Goal: Task Accomplishment & Management: Manage account settings

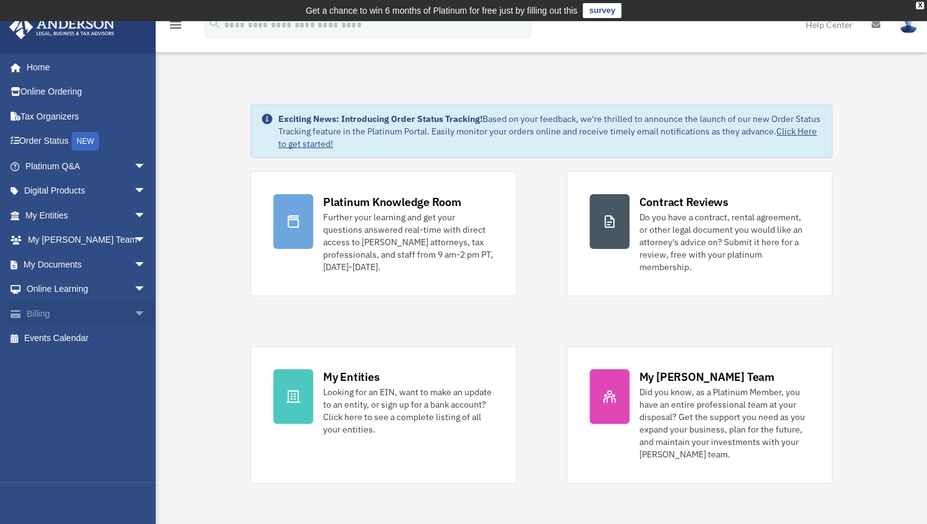
click at [61, 308] on link "Billing arrow_drop_down" at bounding box center [87, 313] width 156 height 25
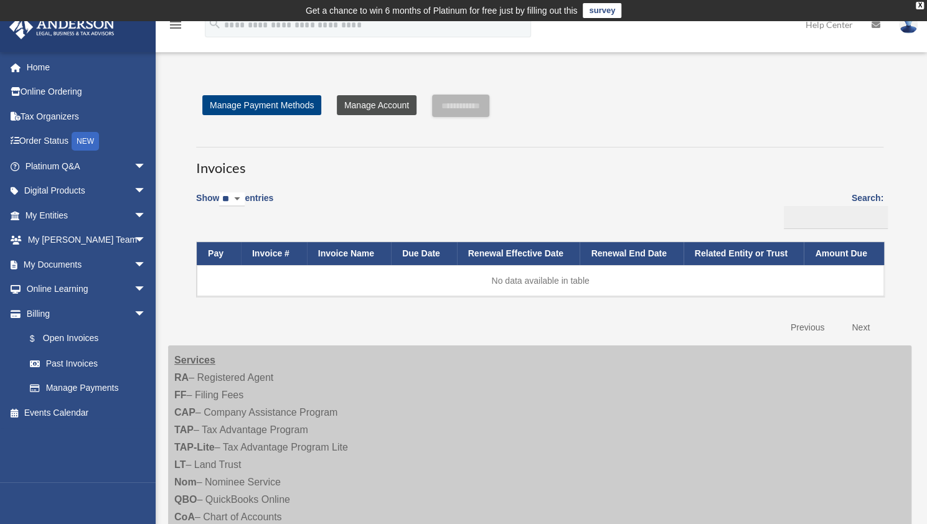
click at [384, 106] on link "Manage Account" at bounding box center [377, 105] width 80 height 20
click at [57, 336] on link "$ Open Invoices" at bounding box center [91, 339] width 148 height 26
click at [72, 359] on link "Past Invoices" at bounding box center [91, 363] width 148 height 25
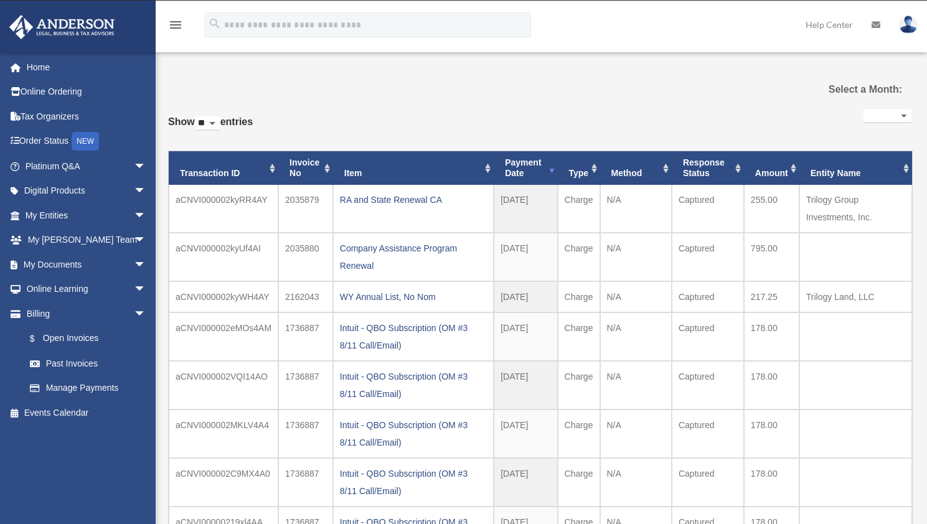
select select
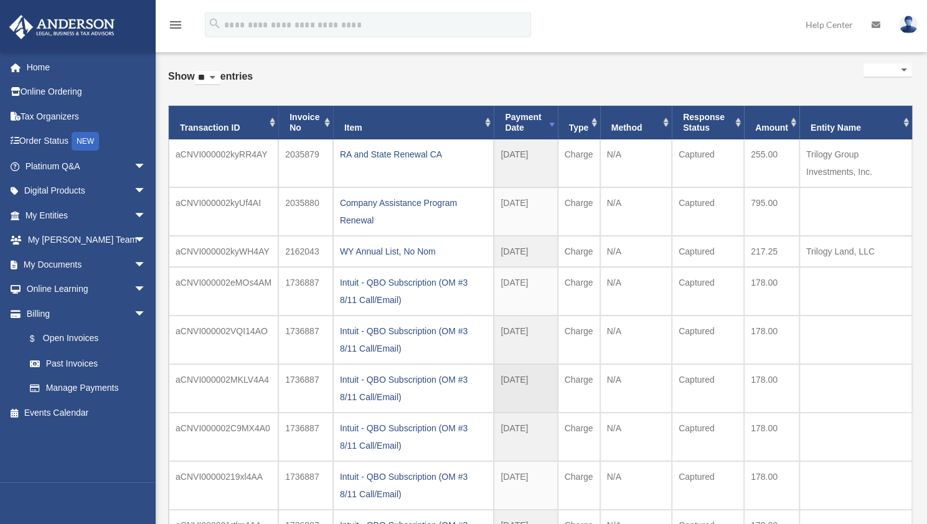
scroll to position [62, 0]
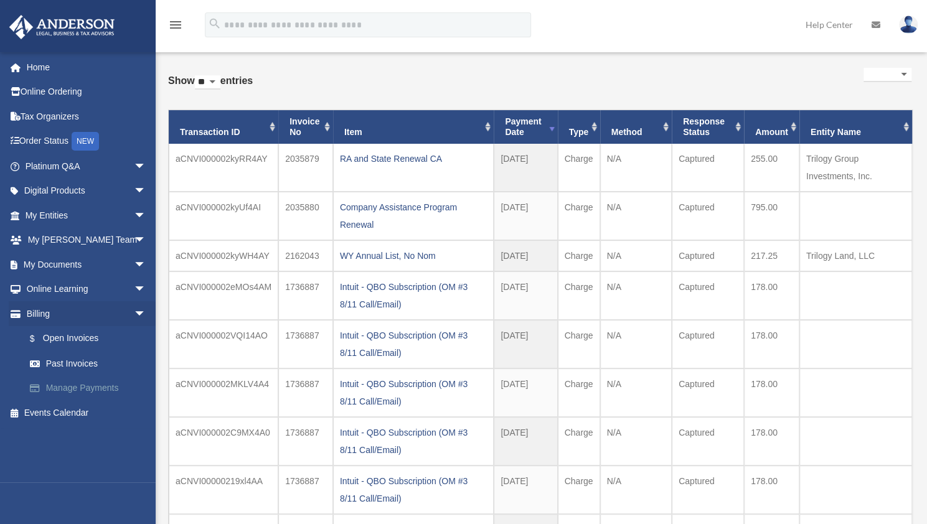
click at [62, 387] on link "Manage Payments" at bounding box center [91, 388] width 148 height 25
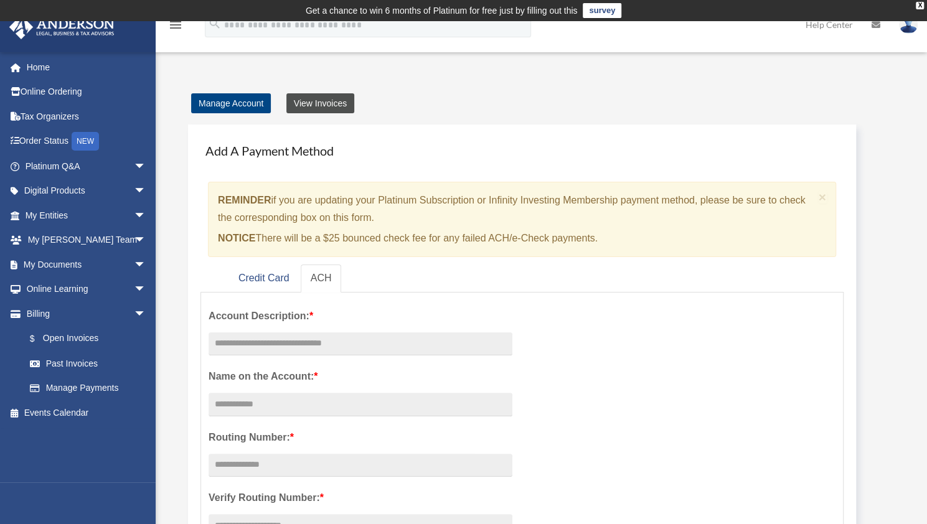
click at [334, 105] on link "View Invoices" at bounding box center [320, 103] width 68 height 20
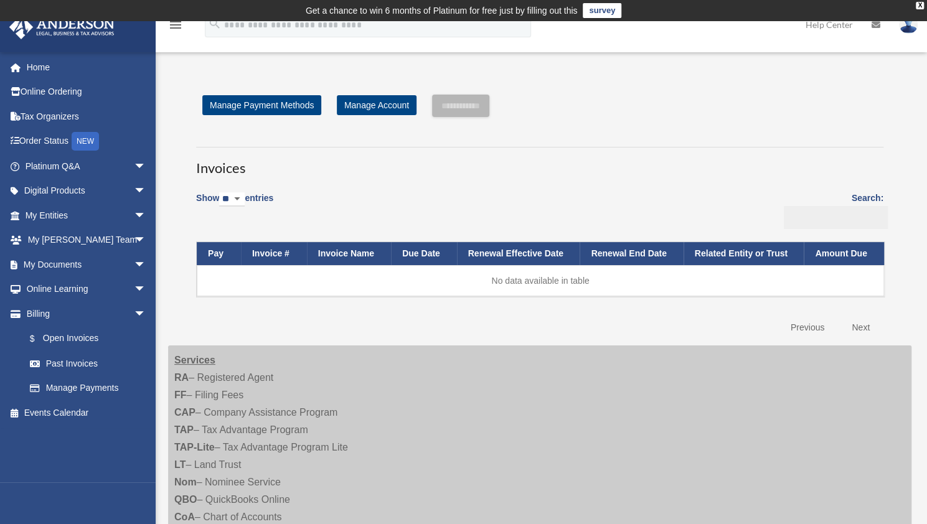
click at [801, 220] on input "Search:" at bounding box center [836, 218] width 104 height 24
type input "*"
type input "******"
click at [385, 110] on link "Manage Account" at bounding box center [377, 105] width 80 height 20
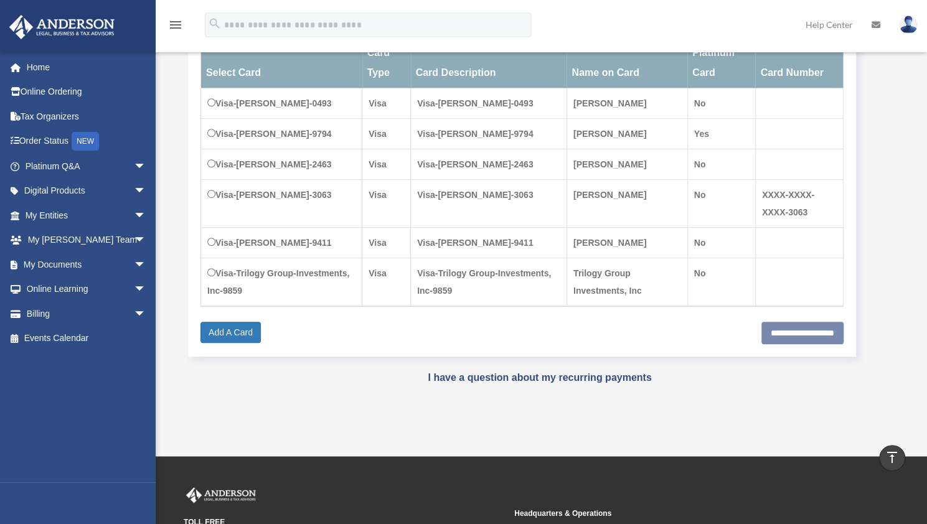
scroll to position [187, 0]
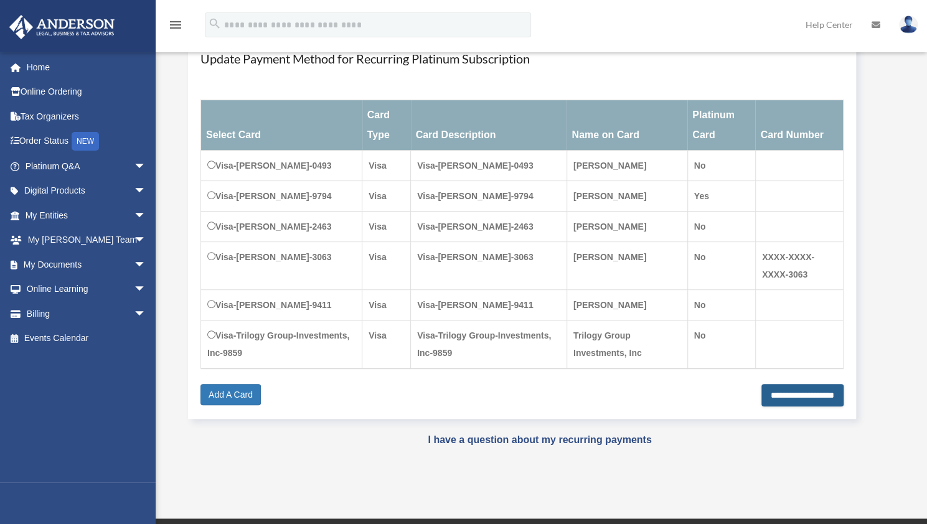
click at [773, 407] on input "**********" at bounding box center [802, 395] width 82 height 22
type input "**********"
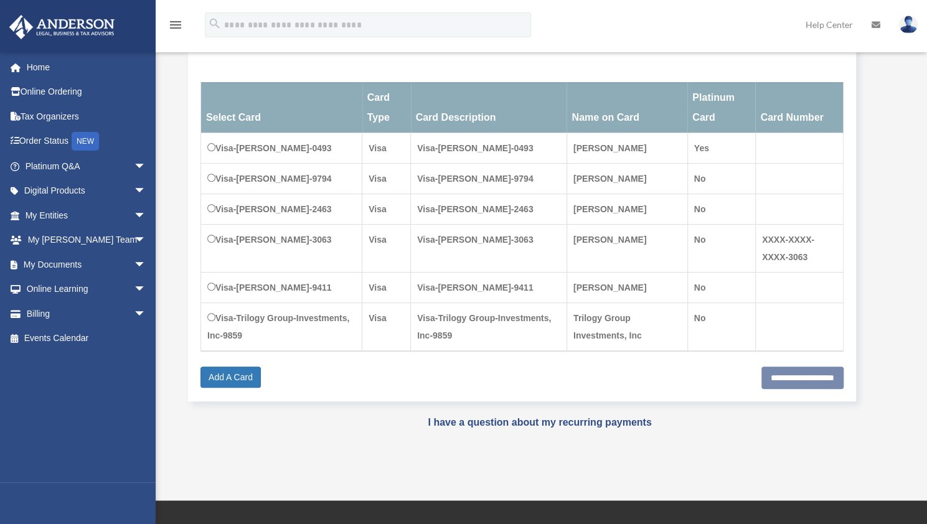
scroll to position [208, 0]
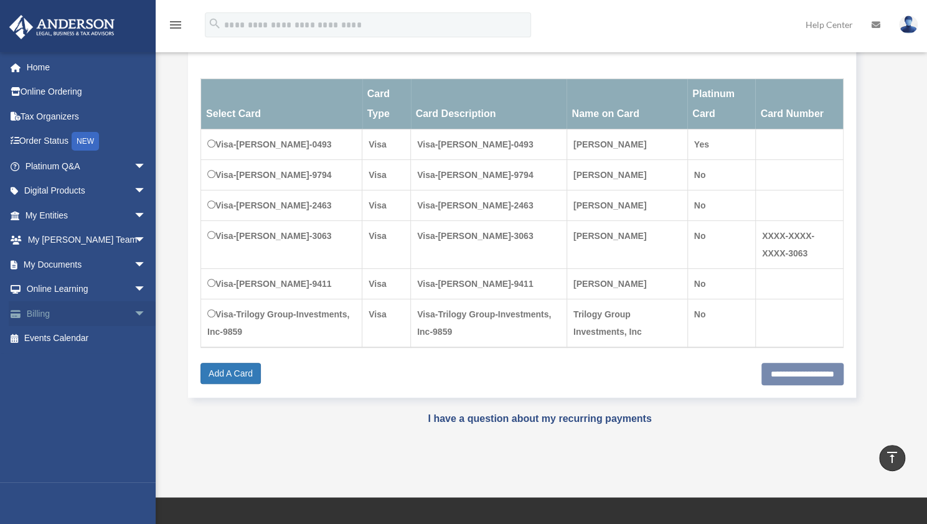
click at [42, 318] on link "Billing arrow_drop_down" at bounding box center [87, 313] width 156 height 25
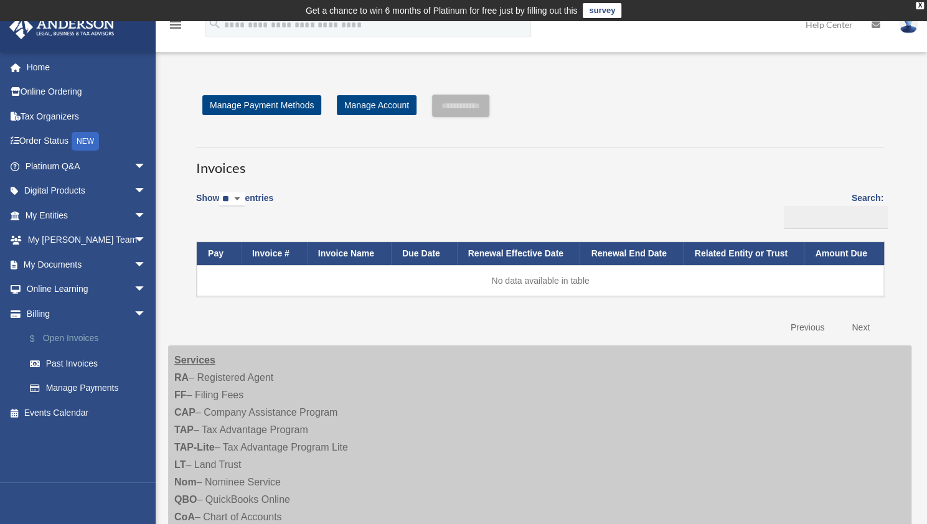
click at [62, 334] on link "$ Open Invoices" at bounding box center [91, 339] width 148 height 26
click at [244, 197] on select "** ** ** ***" at bounding box center [232, 199] width 26 height 14
select select "**"
click at [222, 192] on select "** ** ** ***" at bounding box center [232, 199] width 26 height 14
click at [55, 363] on link "Past Invoices" at bounding box center [91, 363] width 148 height 25
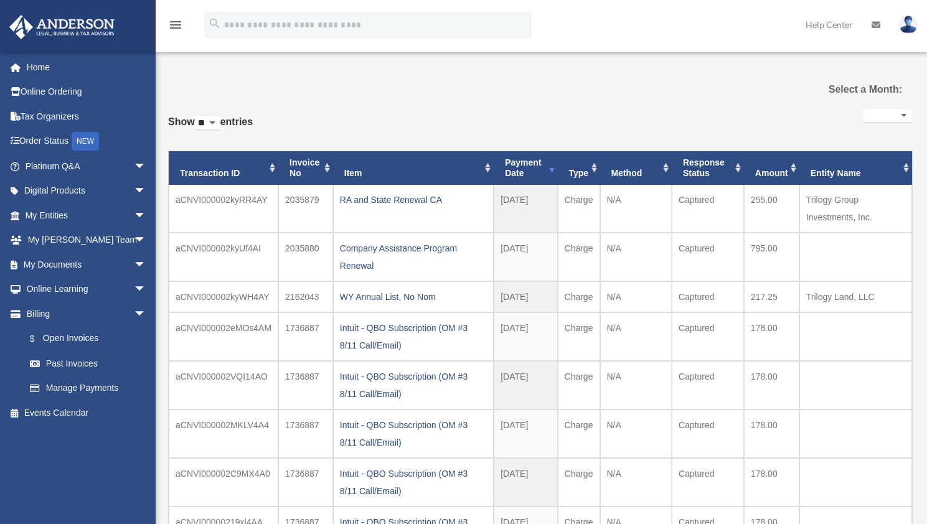
select select
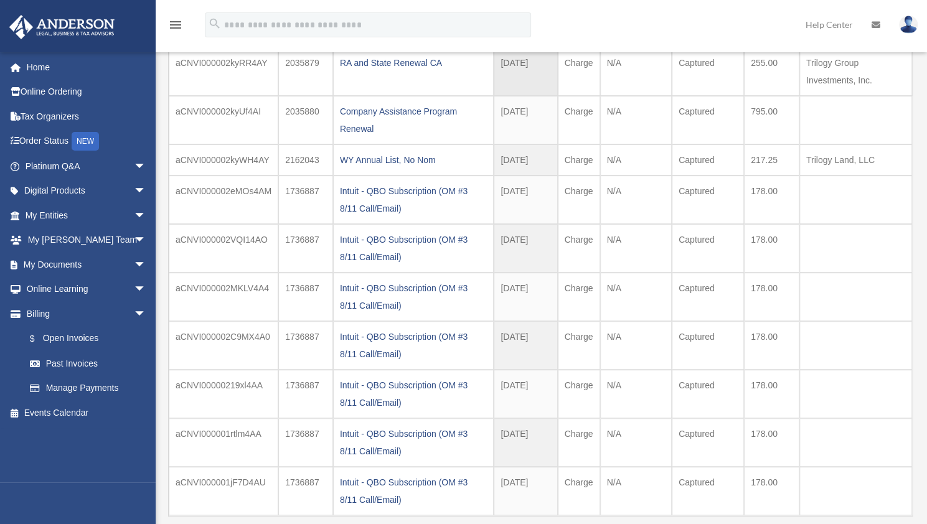
scroll to position [187, 0]
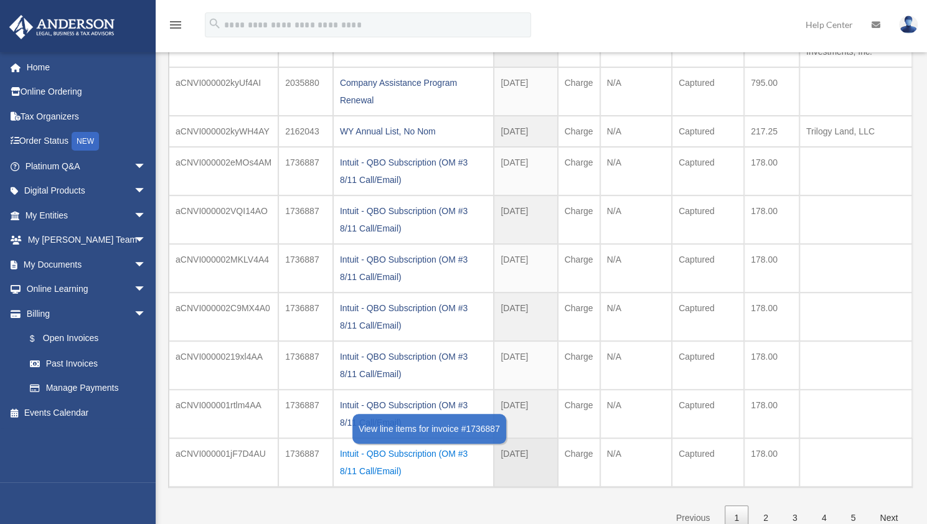
click at [412, 450] on div "Intuit - QBO Subscription (OM #3 8/11 Call/Email)" at bounding box center [413, 462] width 147 height 35
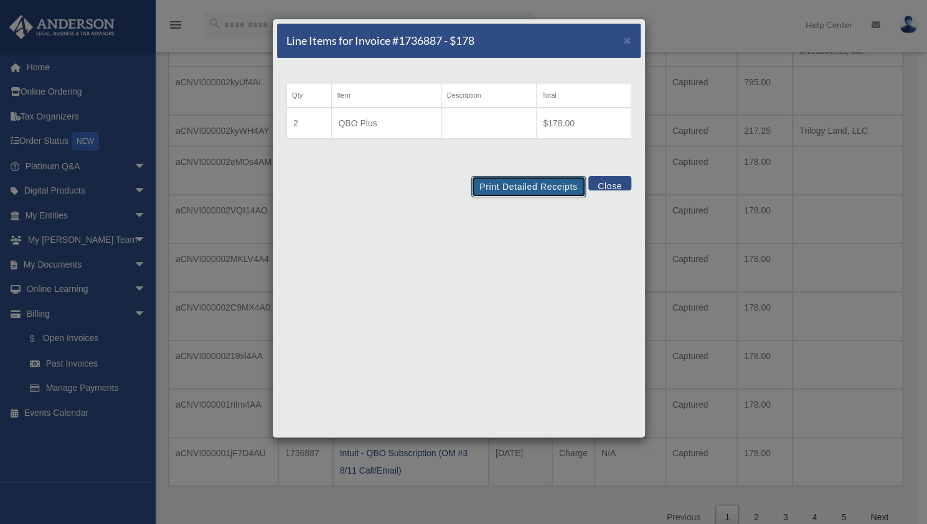
click at [529, 185] on button "Print Detailed Receipts" at bounding box center [528, 186] width 114 height 21
click at [625, 42] on span "×" at bounding box center [627, 40] width 8 height 14
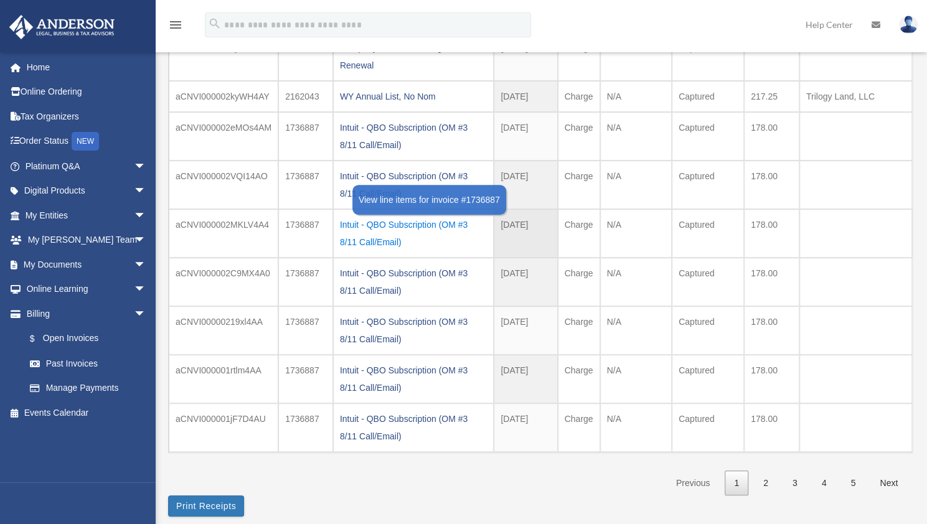
scroll to position [249, 0]
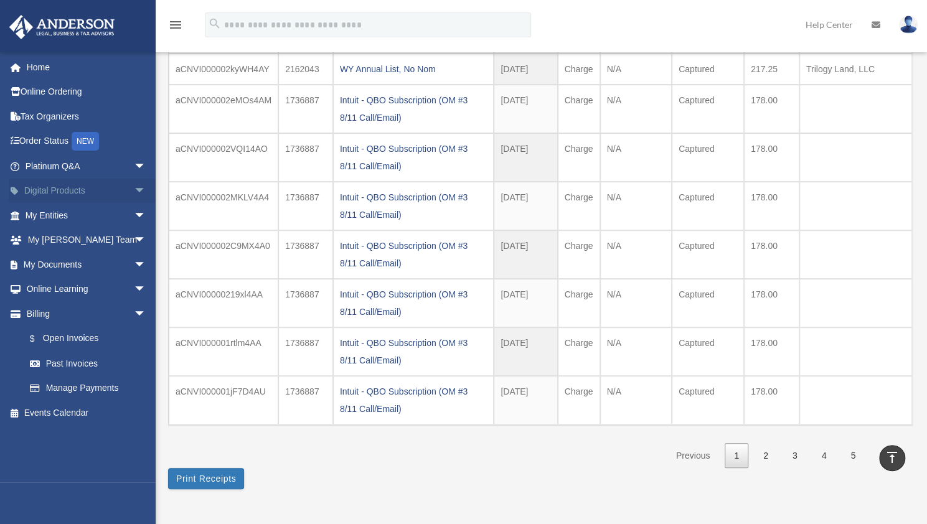
click at [95, 185] on link "Digital Products arrow_drop_down" at bounding box center [87, 191] width 156 height 25
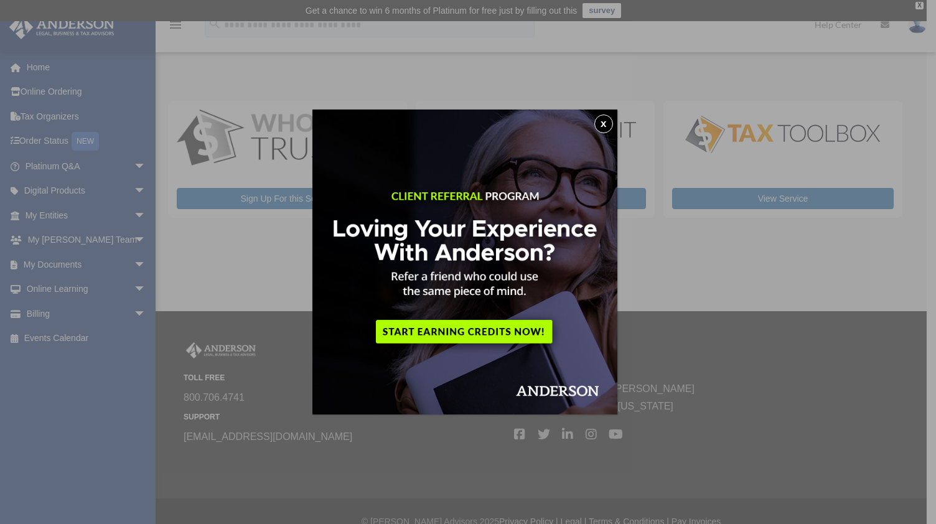
click at [610, 123] on button "x" at bounding box center [604, 124] width 19 height 19
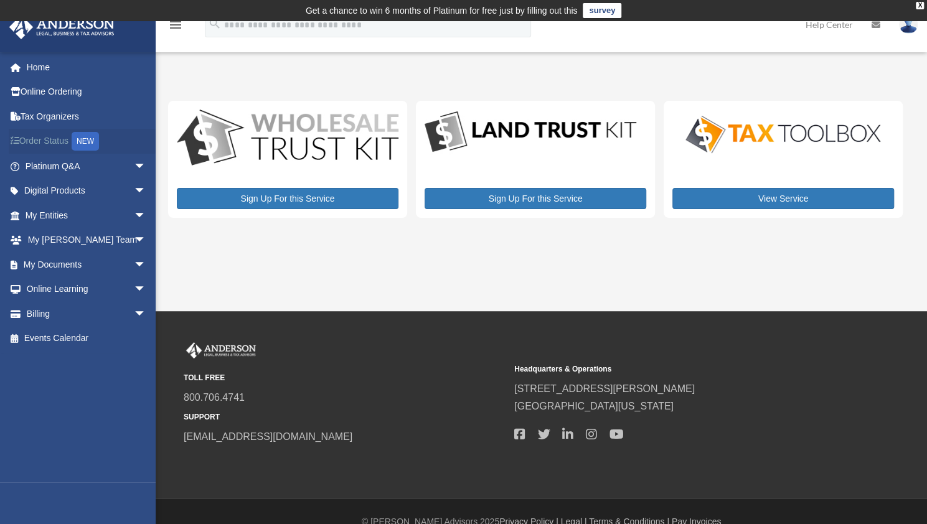
click at [47, 140] on link "Order Status NEW" at bounding box center [87, 142] width 156 height 26
click at [62, 312] on link "Billing arrow_drop_down" at bounding box center [87, 313] width 156 height 25
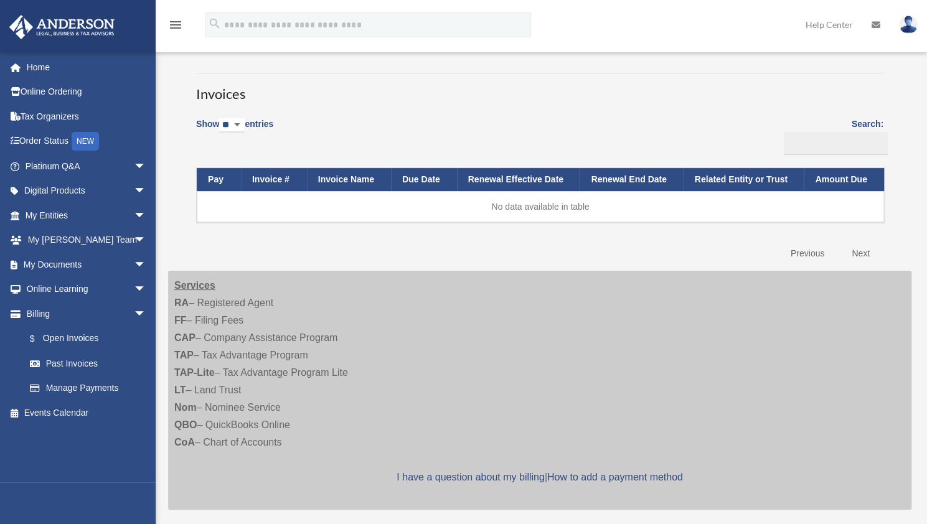
scroll to position [75, 0]
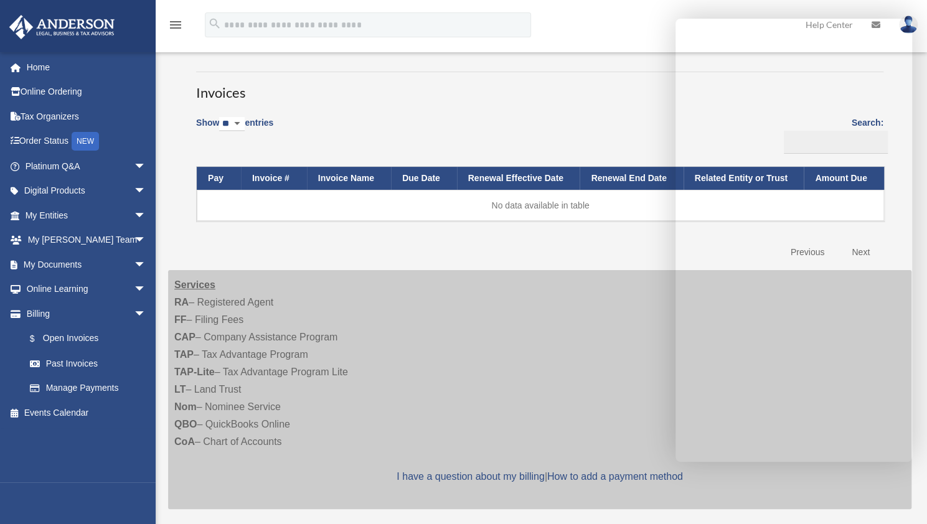
click at [665, 17] on div "menu search Site Menu add [EMAIL_ADDRESS][DOMAIN_NAME] My Profile Reset Passwor…" at bounding box center [463, 30] width 908 height 42
click at [917, 30] on link at bounding box center [908, 24] width 37 height 55
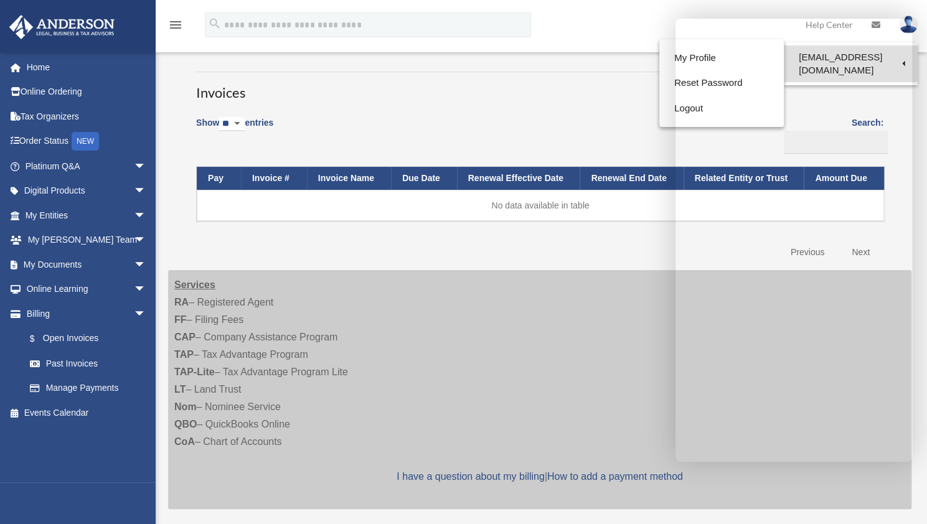
click at [917, 52] on link "[EMAIL_ADDRESS][DOMAIN_NAME]" at bounding box center [851, 63] width 134 height 37
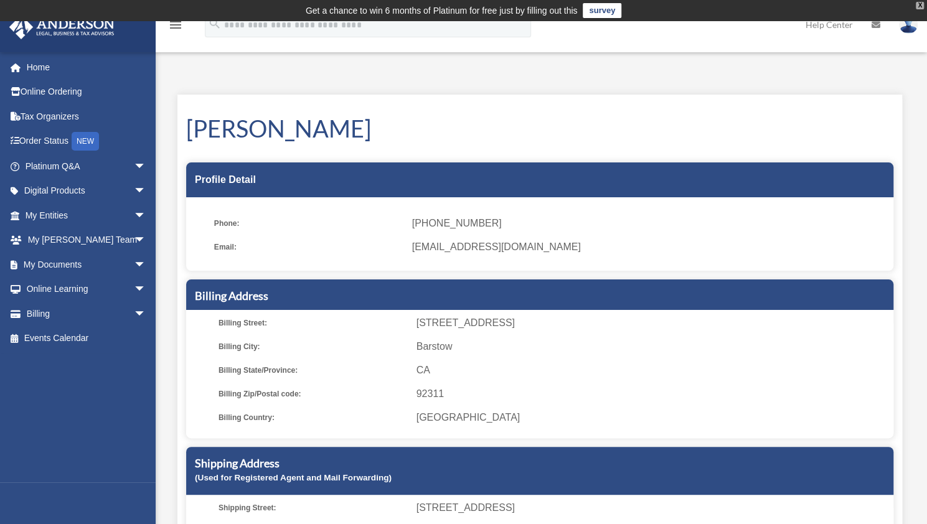
click at [919, 4] on div "X" at bounding box center [920, 5] width 8 height 7
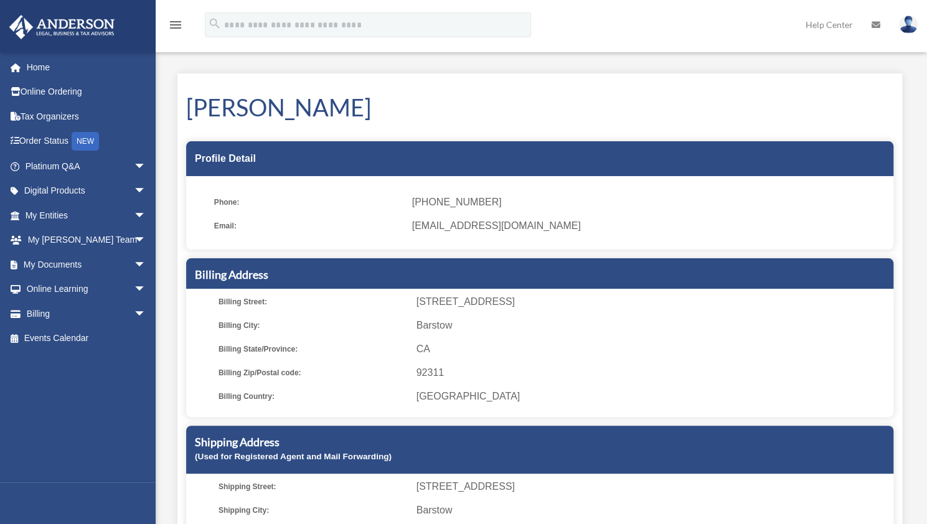
click at [910, 26] on img at bounding box center [908, 25] width 19 height 18
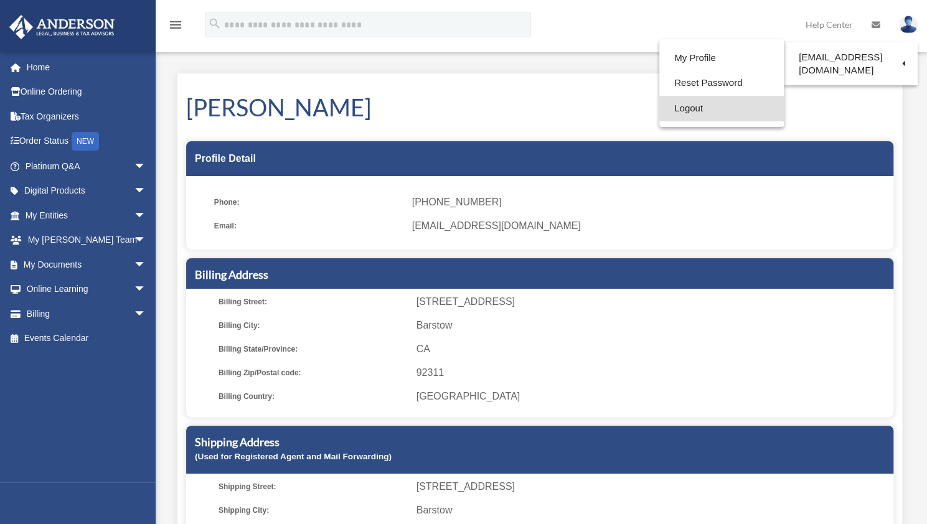
click at [664, 111] on link "Logout" at bounding box center [721, 109] width 125 height 26
